Goal: Contribute content: Add original content to the website for others to see

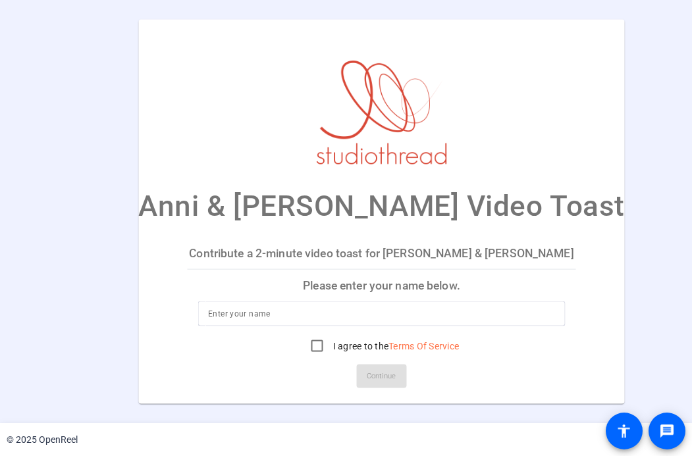
click at [286, 315] on input at bounding box center [381, 314] width 347 height 16
type input "Cassie Svelnys"
click at [304, 351] on input "I agree to the Terms Of Service" at bounding box center [317, 346] width 26 height 26
checkbox input "true"
click at [367, 379] on span "Continue" at bounding box center [381, 377] width 29 height 20
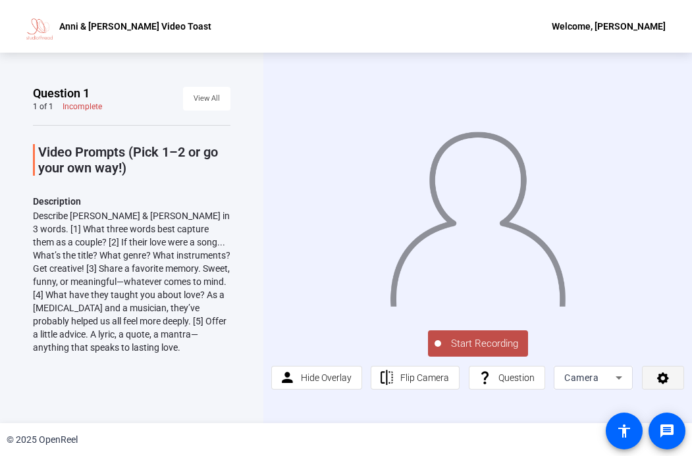
click at [655, 385] on span at bounding box center [662, 378] width 41 height 32
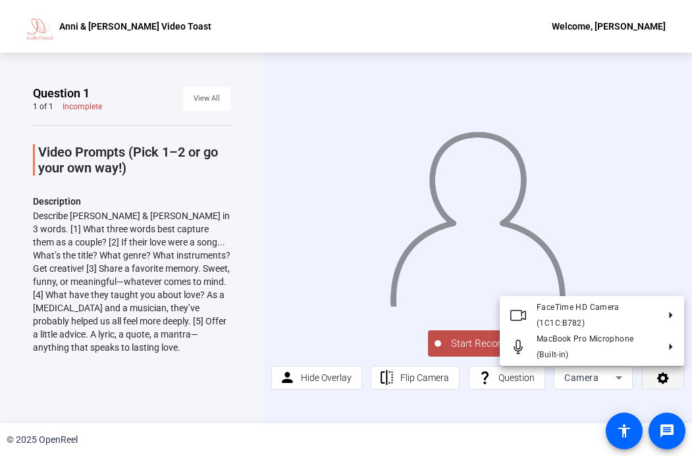
click at [655, 385] on div at bounding box center [346, 228] width 692 height 456
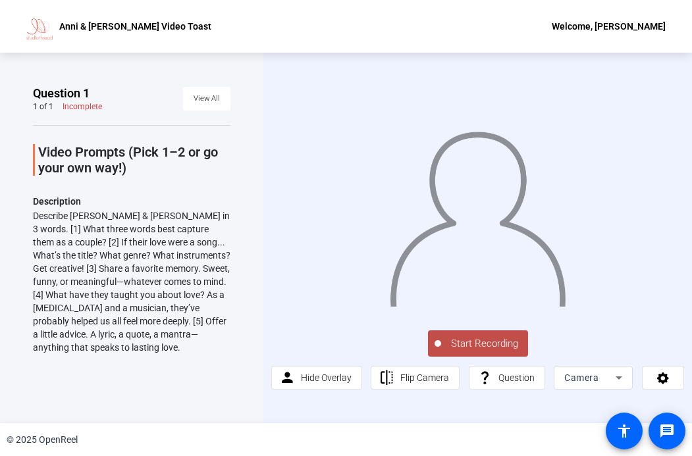
click at [280, 316] on div at bounding box center [477, 202] width 413 height 232
click at [184, 382] on div "Question 1 1 of 1 Incomplete View All Video Prompts (Pick 1–2 or go your own wa…" at bounding box center [131, 238] width 197 height 305
click at [602, 385] on div "Camera" at bounding box center [589, 378] width 51 height 16
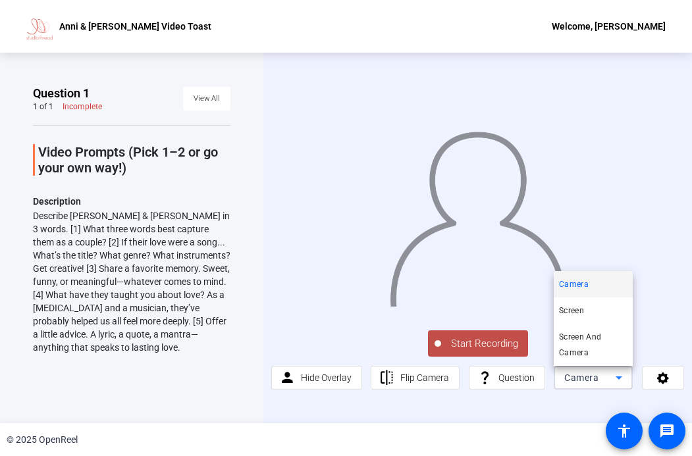
click at [586, 401] on div at bounding box center [346, 228] width 692 height 456
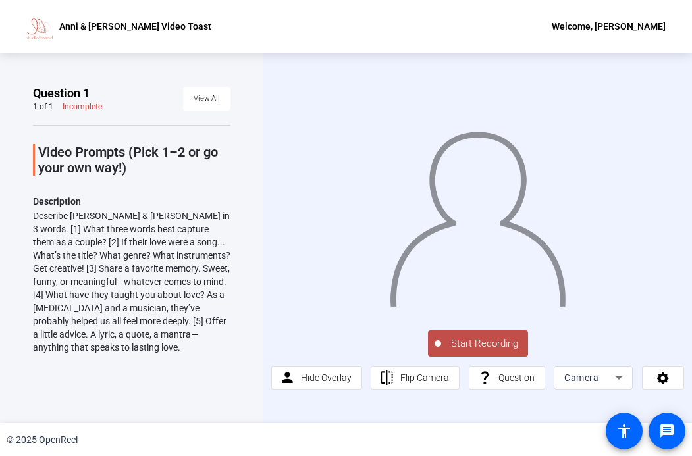
click at [660, 114] on div at bounding box center [477, 202] width 413 height 232
click at [312, 345] on div "Start Recording person Hide Overlay flip Flip Camera question_mark Question Cam…" at bounding box center [477, 359] width 413 height 62
click at [488, 341] on span "Start Recording" at bounding box center [484, 343] width 87 height 15
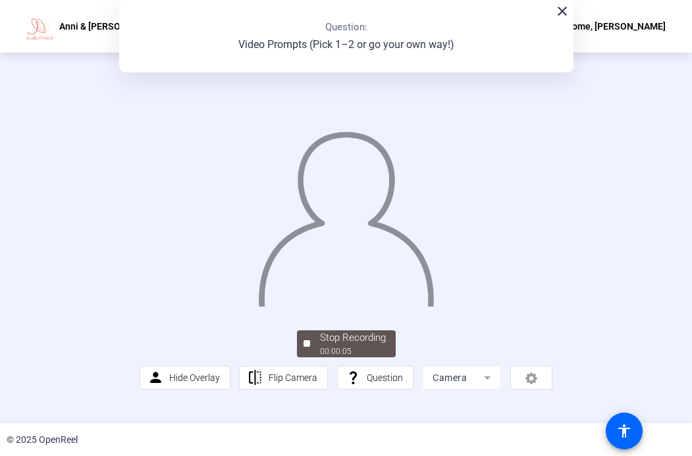
scroll to position [30, 0]
click at [326, 357] on div "00:00:06" at bounding box center [353, 352] width 66 height 12
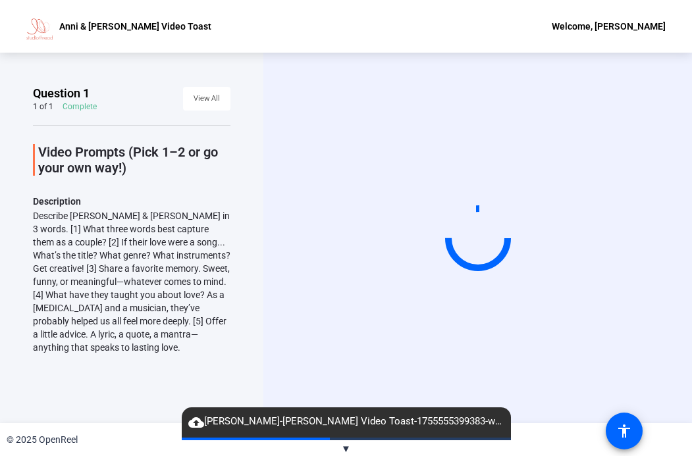
click at [512, 361] on div "Start Recording" at bounding box center [477, 238] width 428 height 371
click at [529, 367] on div "Start Recording" at bounding box center [477, 238] width 428 height 371
click at [400, 419] on span "cloud_upload Cassie Svelnys-Anni - Jonah-Anni - Jonah Video Toast-1755555399383…" at bounding box center [346, 422] width 329 height 16
click at [512, 350] on div "Start Recording" at bounding box center [477, 238] width 428 height 371
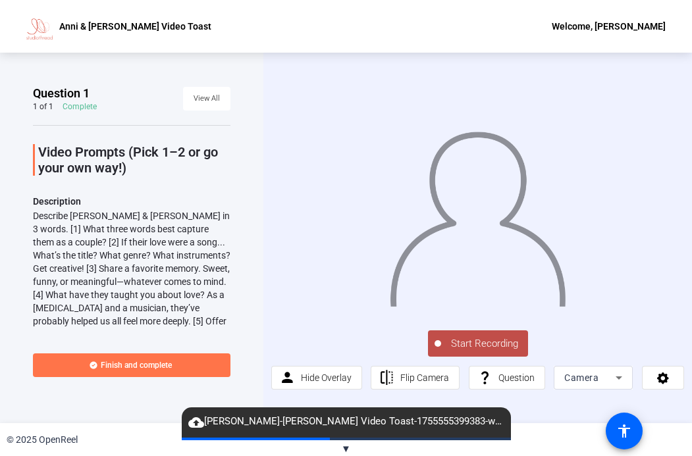
click at [525, 344] on span "Start Recording" at bounding box center [484, 343] width 87 height 15
click at [485, 341] on span "Start Recording" at bounding box center [484, 343] width 87 height 15
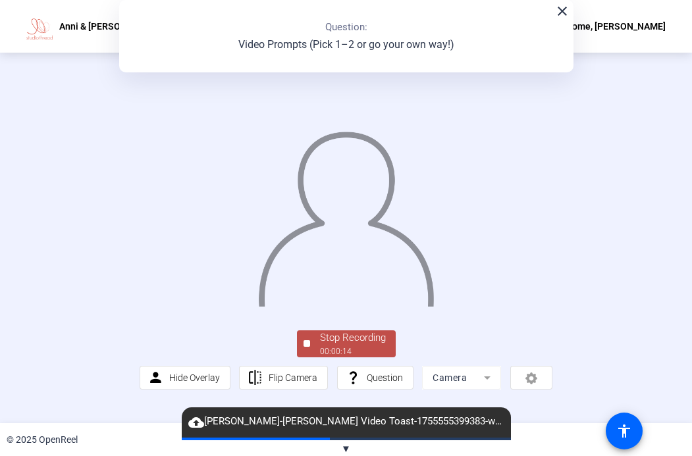
click at [333, 346] on div "Stop Recording" at bounding box center [353, 337] width 66 height 15
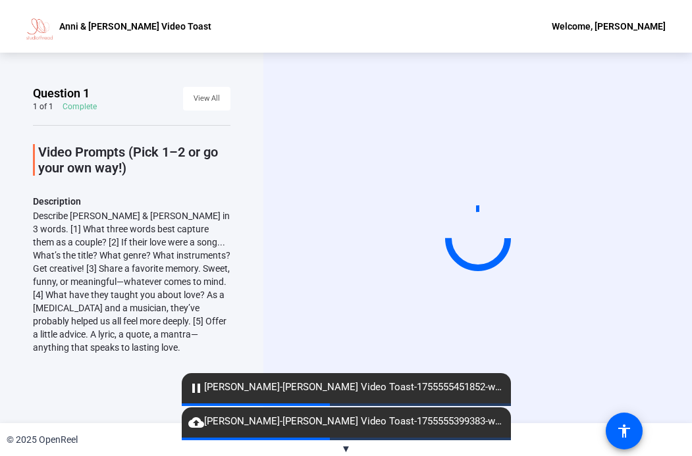
click at [193, 386] on mat-icon "pause" at bounding box center [196, 388] width 16 height 16
click at [198, 389] on mat-icon "pause" at bounding box center [196, 388] width 16 height 16
click at [600, 356] on div "Start Recording" at bounding box center [477, 238] width 428 height 371
click at [128, 242] on div "Describe [PERSON_NAME] & [PERSON_NAME] in 3 words. [1] What three words best ca…" at bounding box center [131, 281] width 197 height 145
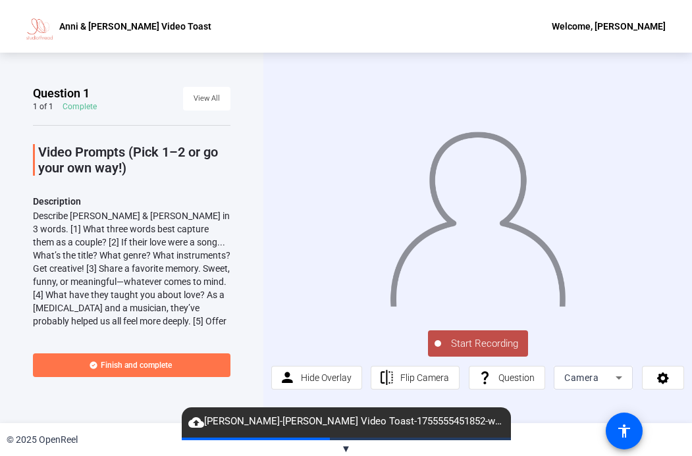
click at [596, 352] on div "Start Recording person Hide Overlay flip Flip Camera question_mark Question Cam…" at bounding box center [477, 359] width 413 height 62
click at [488, 341] on span "Start Recording" at bounding box center [484, 343] width 87 height 15
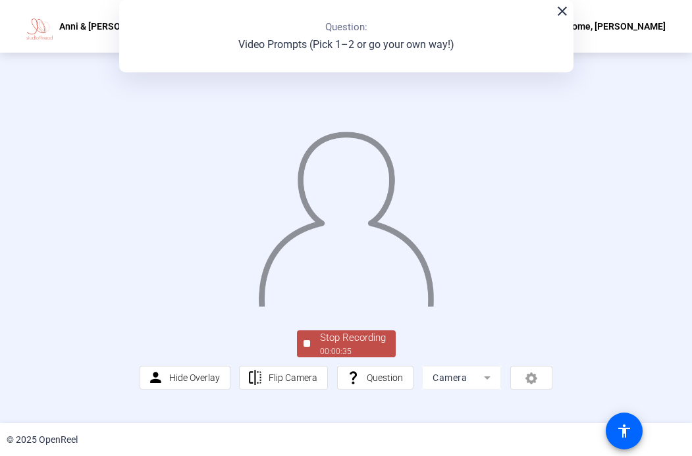
click at [379, 346] on div "Stop Recording" at bounding box center [353, 337] width 66 height 15
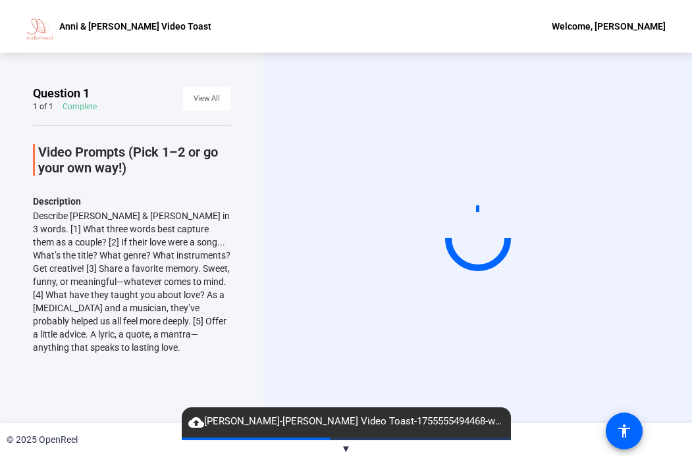
click at [336, 374] on div "Start Recording" at bounding box center [477, 238] width 428 height 371
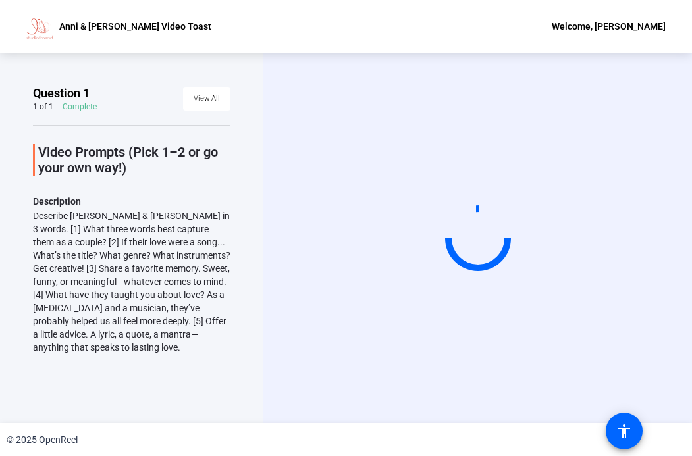
click at [332, 391] on div "Start Recording" at bounding box center [477, 238] width 428 height 371
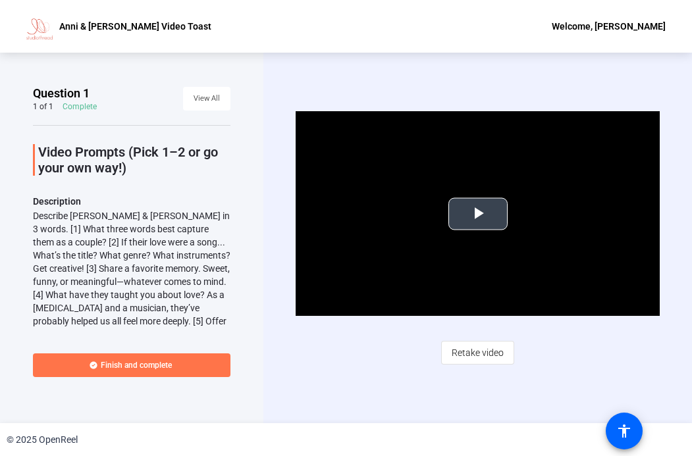
click at [478, 214] on span "Video Player" at bounding box center [478, 214] width 0 height 0
click at [572, 79] on div "Video Player is loading. Play Video Pause Mute Current Time 0:00 / Duration 0:3…" at bounding box center [477, 238] width 428 height 371
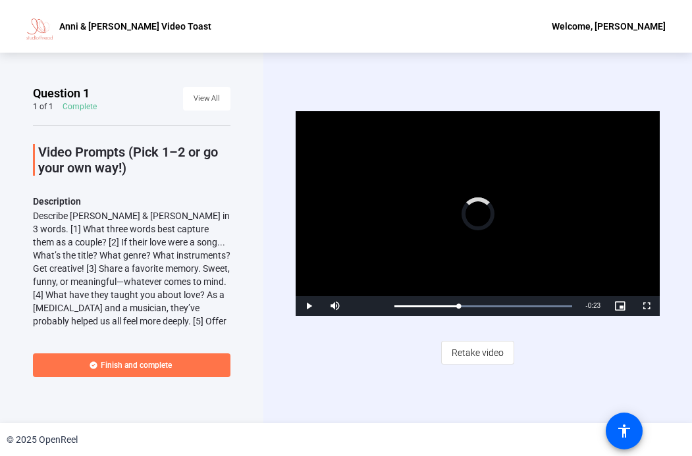
drag, startPoint x: 459, startPoint y: 307, endPoint x: 301, endPoint y: 303, distance: 157.4
click at [301, 303] on div "Play Mute 90% Current Time 0:12 / Duration 0:35 Loaded : 100.00% 0:12 0:12 Stre…" at bounding box center [478, 306] width 364 height 20
click at [306, 306] on span "Video Player" at bounding box center [309, 306] width 26 height 0
drag, startPoint x: 409, startPoint y: 305, endPoint x: 363, endPoint y: 307, distance: 46.1
click at [363, 307] on div "Play Mute 93% Current Time 0:03 / Duration 0:35 Loaded : 100.00% 0:03 0:03 Stre…" at bounding box center [478, 306] width 364 height 20
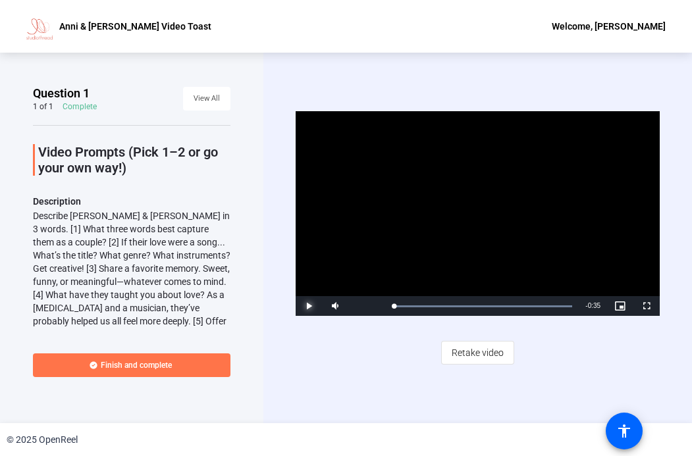
click at [306, 306] on span "Video Player" at bounding box center [309, 306] width 26 height 0
click at [305, 306] on span "Video Player" at bounding box center [309, 306] width 26 height 0
click at [299, 384] on div "Video Player is loading. Play Video Play Mute 3% Current Time 0:09 / Duration 0…" at bounding box center [477, 238] width 428 height 371
click at [194, 353] on span at bounding box center [131, 365] width 197 height 32
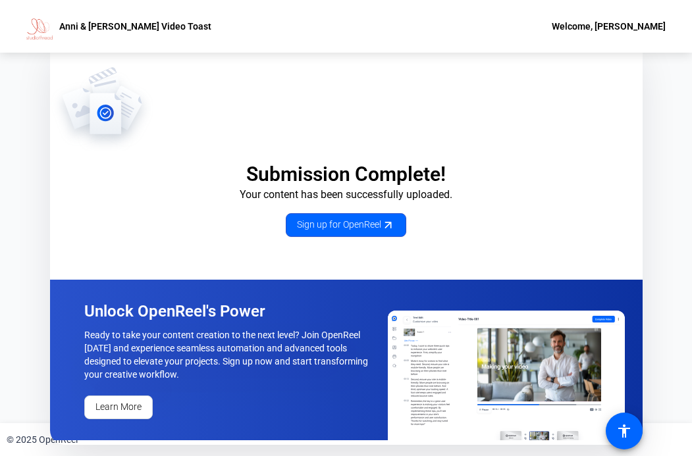
click at [574, 171] on p "Submission Complete!" at bounding box center [346, 174] width 592 height 25
click at [612, 32] on div "Welcome, [PERSON_NAME]" at bounding box center [609, 26] width 114 height 16
click at [644, 35] on div at bounding box center [346, 228] width 692 height 456
